Goal: Transaction & Acquisition: Purchase product/service

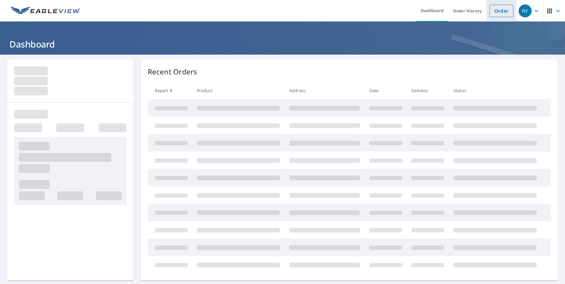
click at [506, 12] on link "Order" at bounding box center [501, 11] width 24 height 12
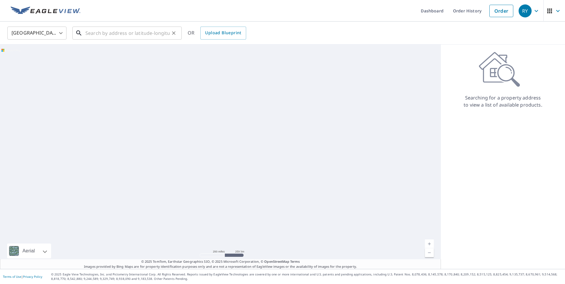
click at [129, 34] on input "text" at bounding box center [127, 33] width 84 height 17
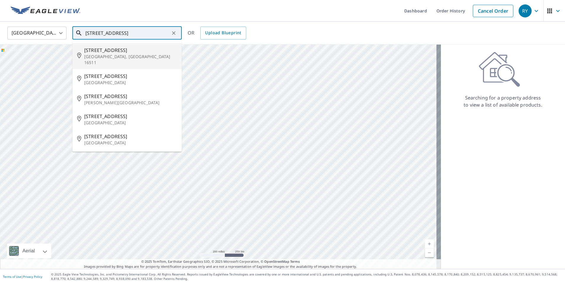
click at [108, 58] on p "[GEOGRAPHIC_DATA], [GEOGRAPHIC_DATA] 16511" at bounding box center [130, 60] width 93 height 12
type input "[STREET_ADDRESS][PERSON_NAME]"
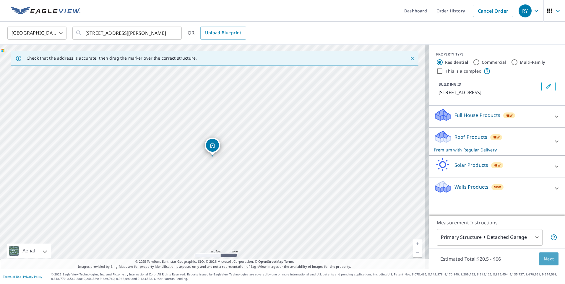
click at [543, 260] on span "Next" at bounding box center [548, 258] width 10 height 7
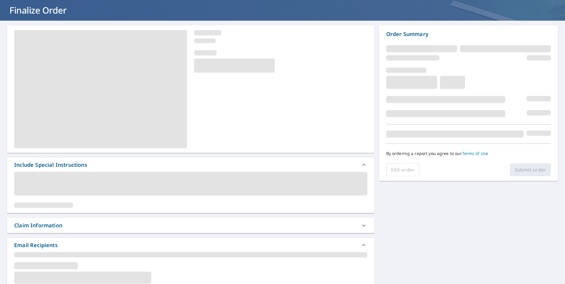
scroll to position [89, 0]
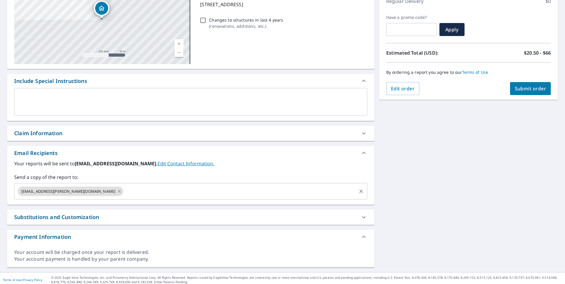
click at [118, 192] on icon at bounding box center [119, 191] width 3 height 3
checkbox input "true"
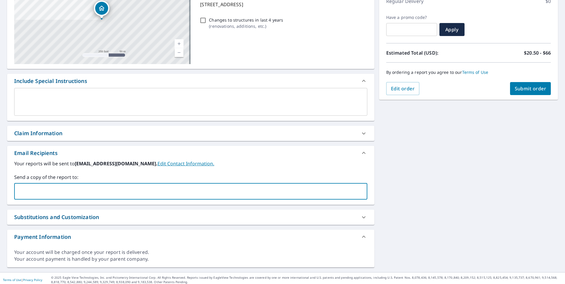
click at [55, 192] on input "text" at bounding box center [186, 191] width 339 height 11
type input "[PERSON_NAME][EMAIL_ADDRESS][PERSON_NAME][DOMAIN_NAME]"
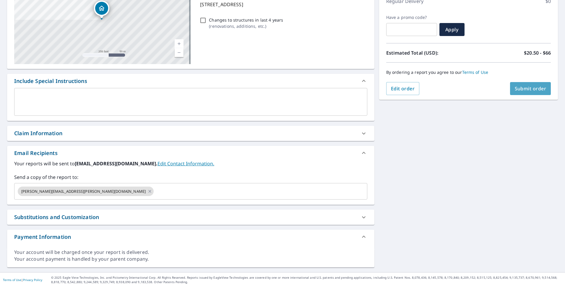
click at [528, 94] on button "Submit order" at bounding box center [530, 88] width 41 height 13
checkbox input "true"
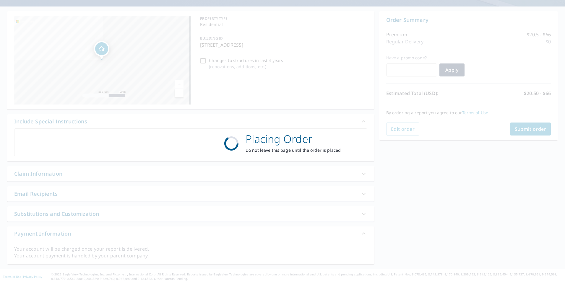
scroll to position [48, 0]
